Goal: Contribute content

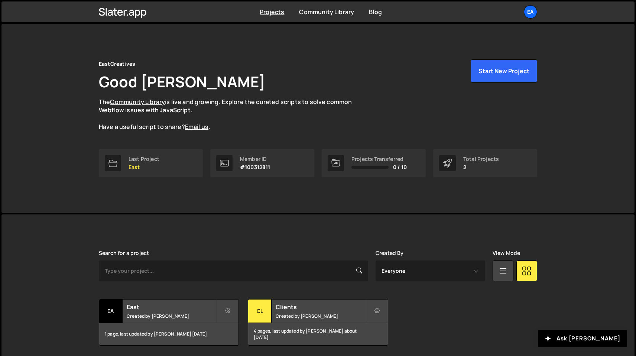
scroll to position [26, 0]
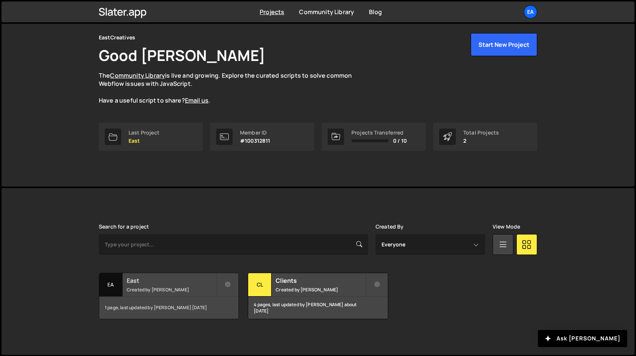
click at [176, 294] on div "East Created by [PERSON_NAME]" at bounding box center [168, 284] width 139 height 23
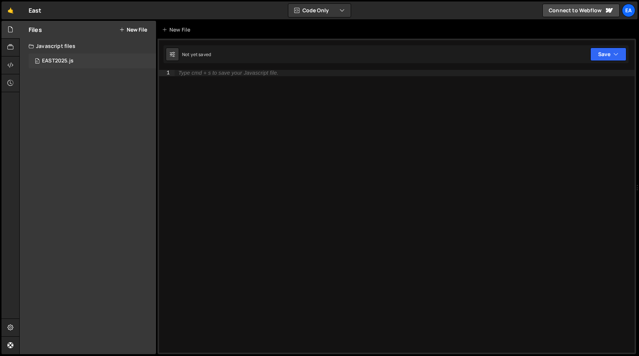
click at [61, 58] on div "EAST2025.js" at bounding box center [58, 61] width 32 height 7
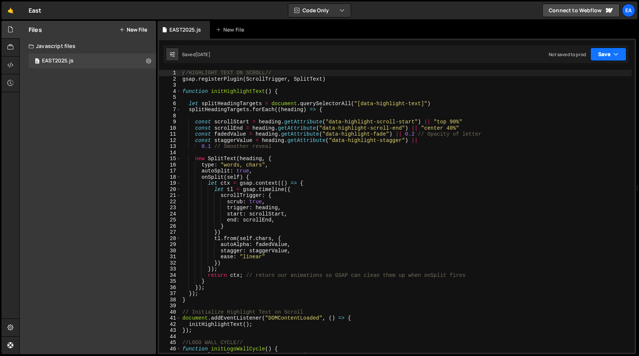
click at [607, 58] on button "Save" at bounding box center [608, 54] width 36 height 13
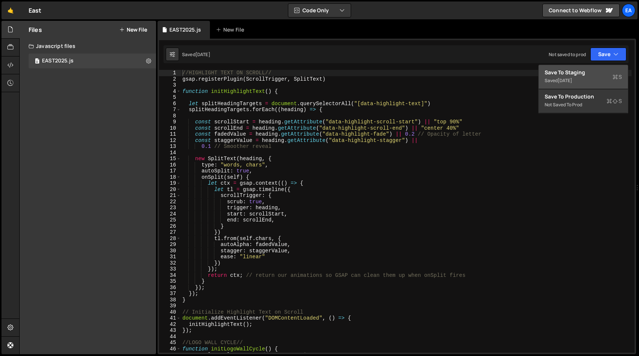
click at [572, 77] on div "[DATE]" at bounding box center [565, 80] width 14 height 6
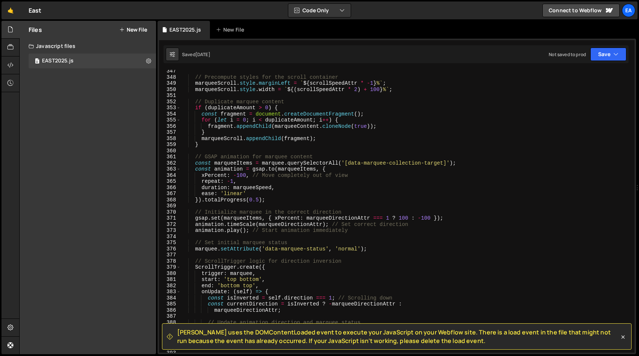
scroll to position [2399, 0]
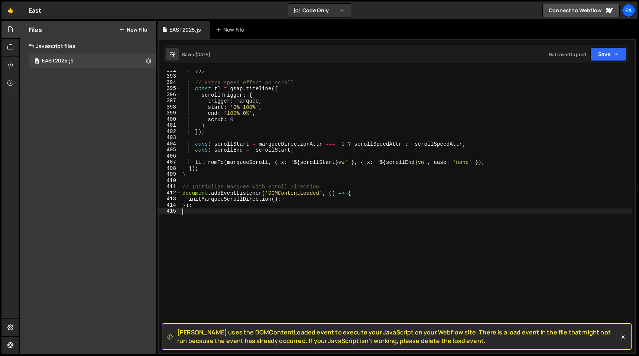
click at [265, 240] on div "}) ; // Extra speed effect on scroll const tl = gsap . timeline ({ scrollTrigge…" at bounding box center [406, 214] width 451 height 295
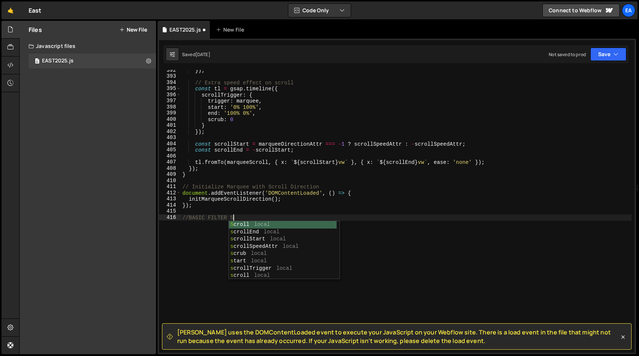
scroll to position [0, 3]
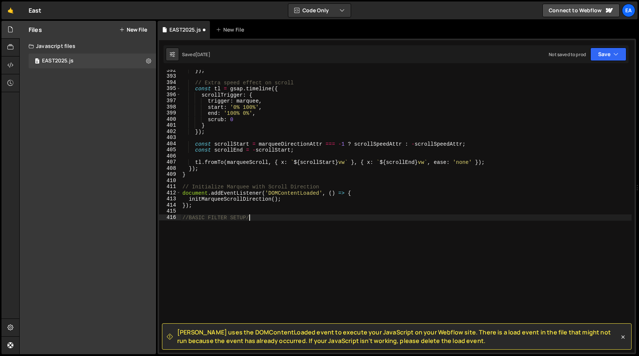
type textarea "//BASIC FILTER SETUP//"
paste textarea "});"
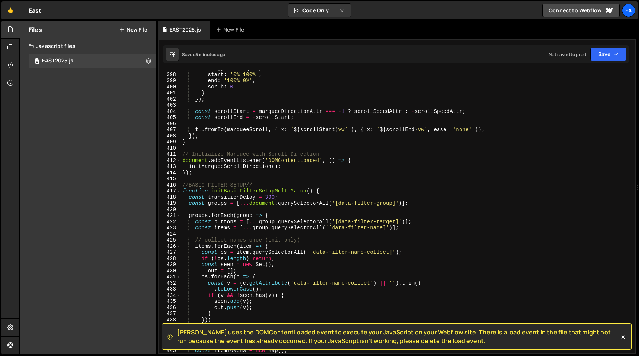
scroll to position [2448, 0]
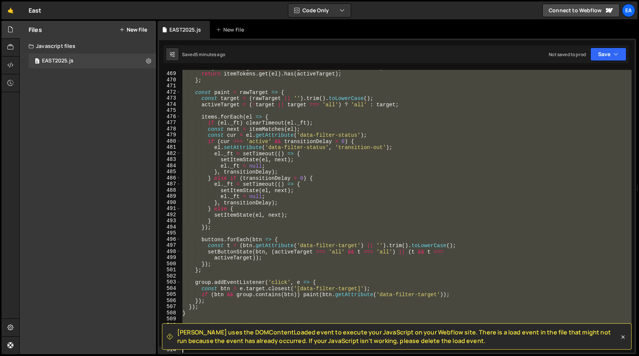
drag, startPoint x: 182, startPoint y: 169, endPoint x: 437, endPoint y: 355, distance: 316.3
click at [437, 355] on div "Hold on a sec... Are you certain you wish to leave this page? Any changes you'v…" at bounding box center [319, 178] width 639 height 356
type textarea "});"
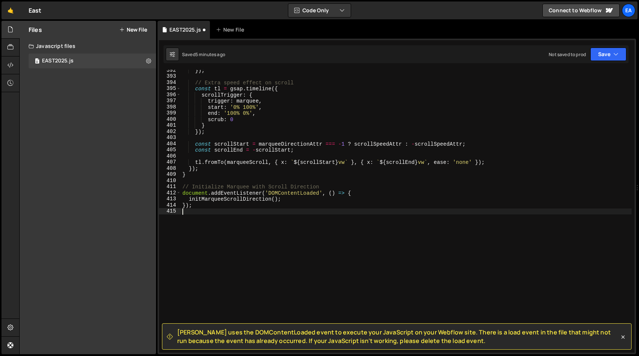
type textarea "});"
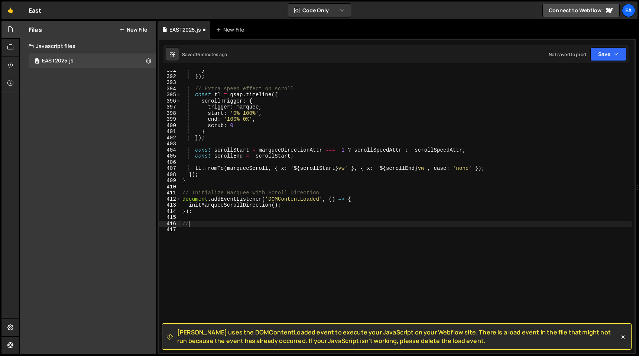
scroll to position [0, 0]
type textarea "//STACKER CARDS SLIDER//"
paste textarea "});"
type textarea "});"
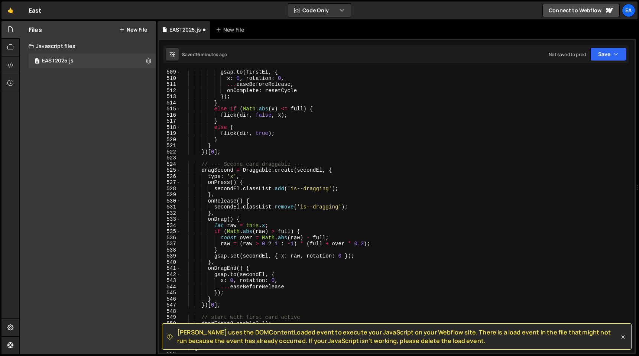
scroll to position [3646, 0]
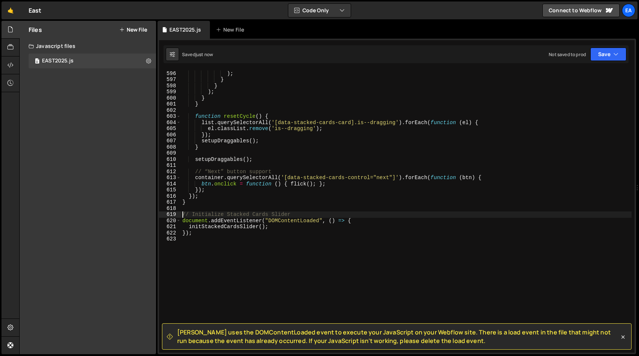
type textarea "// Initialize Stacked Cards Slider"
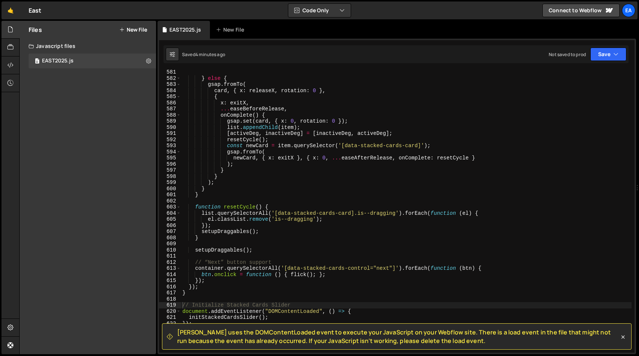
scroll to position [3554, 0]
click at [624, 337] on icon at bounding box center [622, 336] width 7 height 7
click at [624, 337] on div ") ; } else { gsap . fromTo ( card , { x : releaseX , rotation : 0 } , { x : exi…" at bounding box center [406, 211] width 451 height 295
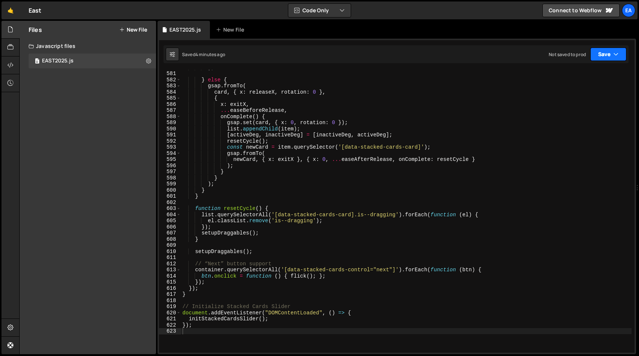
click at [616, 59] on button "Save" at bounding box center [608, 54] width 36 height 13
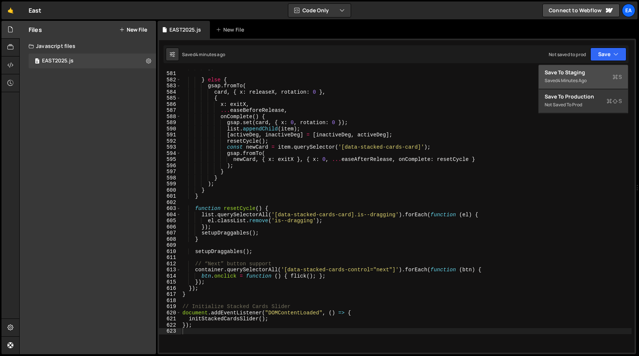
click at [604, 71] on div "Save to Staging S" at bounding box center [583, 72] width 77 height 7
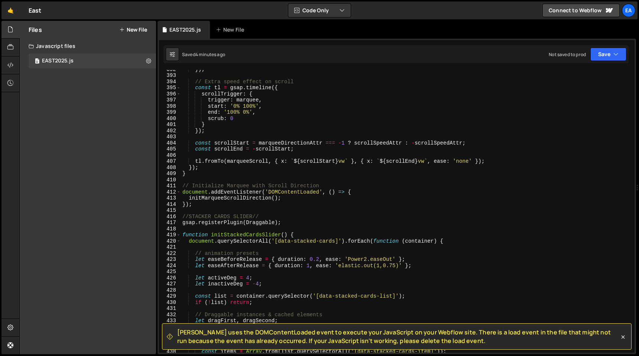
scroll to position [2420, 0]
